Goal: Information Seeking & Learning: Learn about a topic

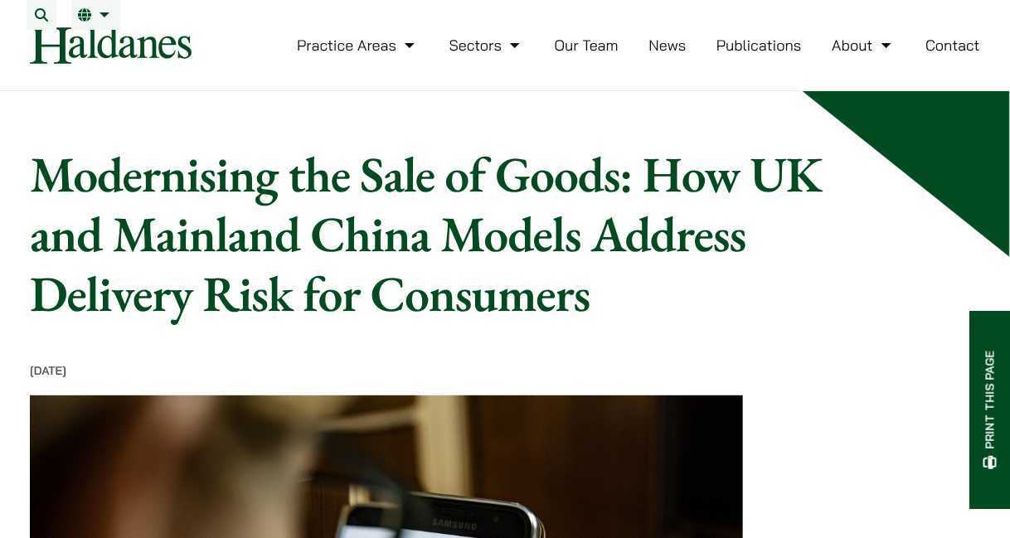
click at [601, 55] on link "Our Team" at bounding box center [587, 45] width 64 height 19
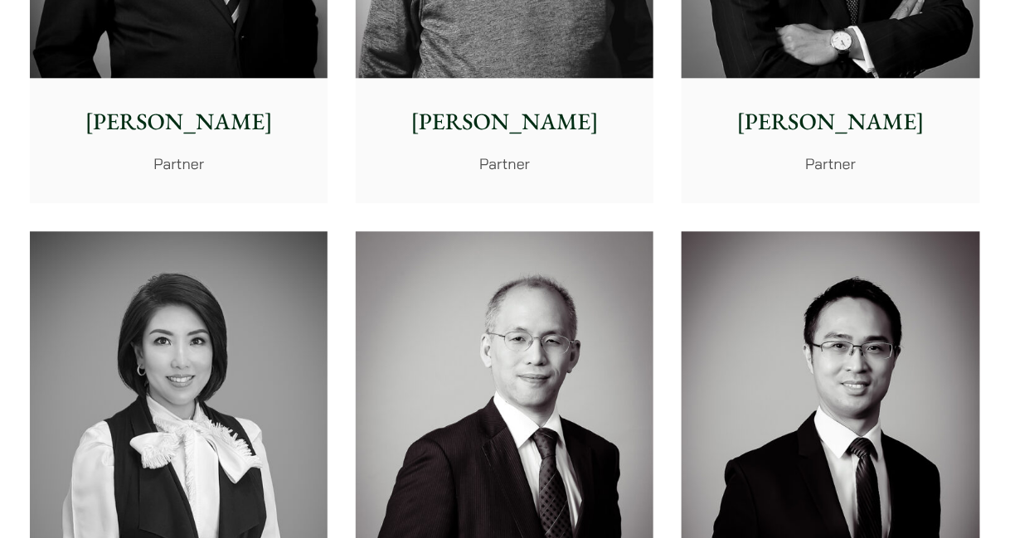
scroll to position [1535, 0]
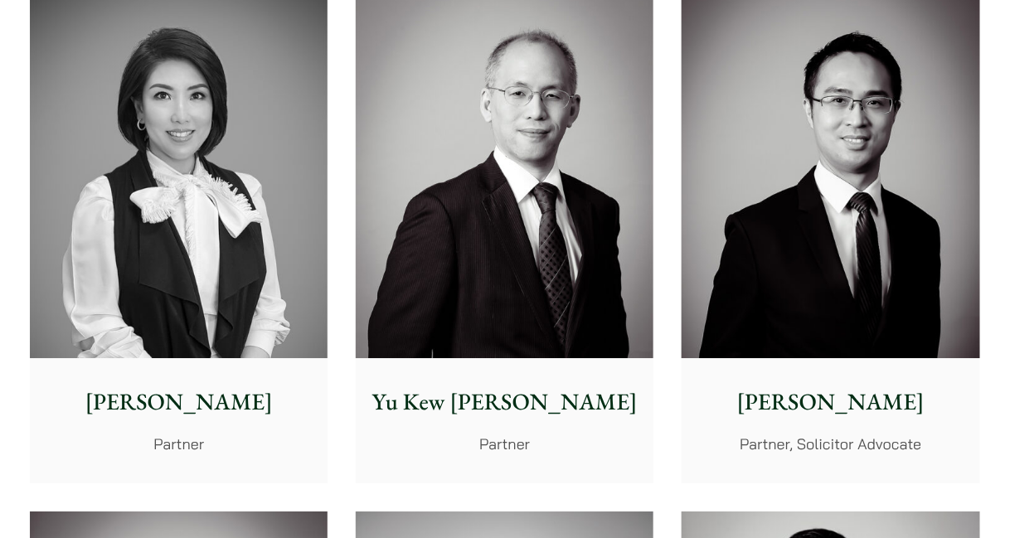
click at [839, 183] on img at bounding box center [831, 172] width 298 height 372
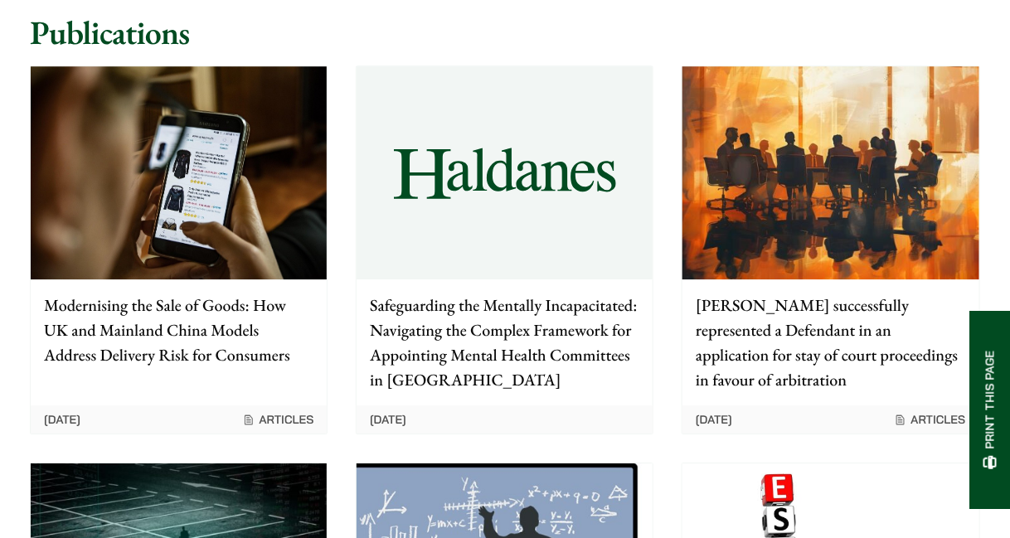
scroll to position [1473, 0]
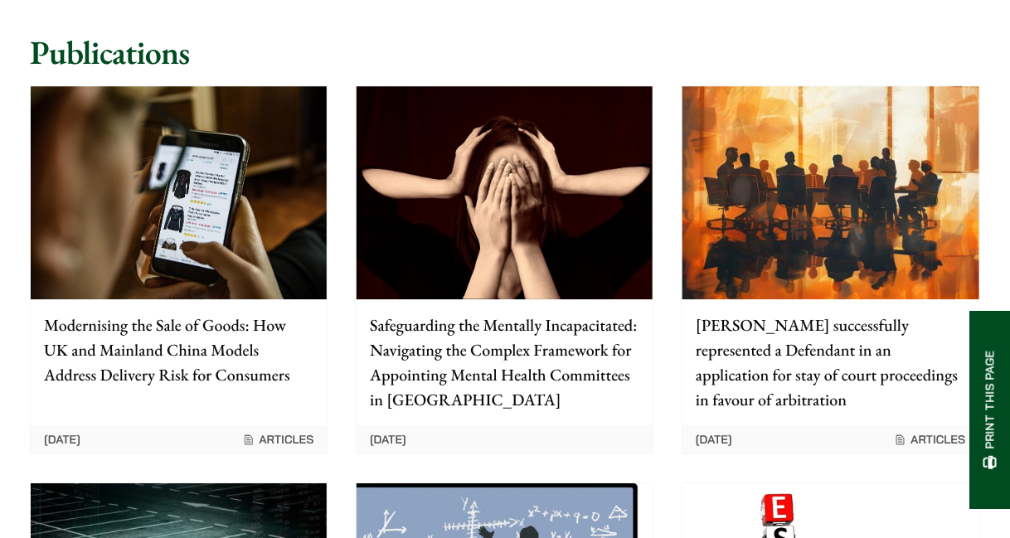
click at [144, 322] on p "Modernising the Sale of Goods: How UK and Mainland China Models Address Deliver…" at bounding box center [178, 350] width 269 height 75
